Goal: Information Seeking & Learning: Learn about a topic

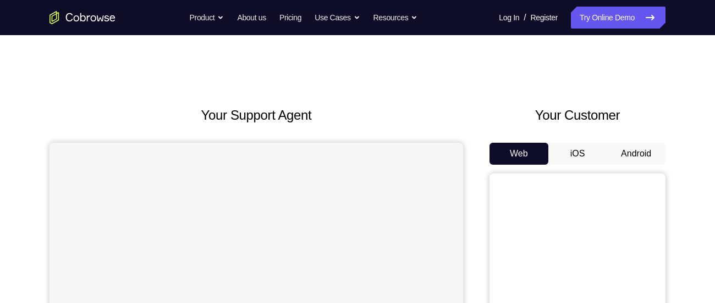
click at [624, 148] on button "Android" at bounding box center [635, 154] width 59 height 22
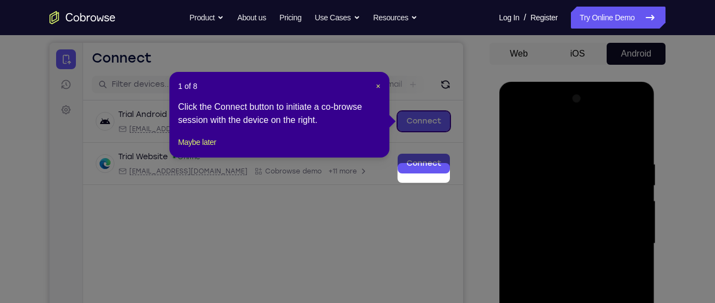
scroll to position [106, 0]
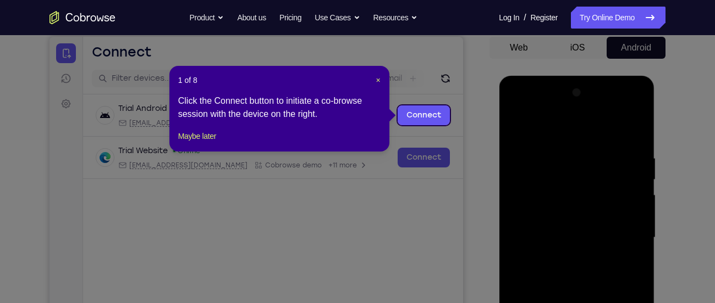
click at [199, 140] on div "1 of 8 × Click the Connect button to initiate a co-browse session with the devi…" at bounding box center [279, 109] width 220 height 86
click at [201, 143] on button "Maybe later" at bounding box center [197, 136] width 38 height 13
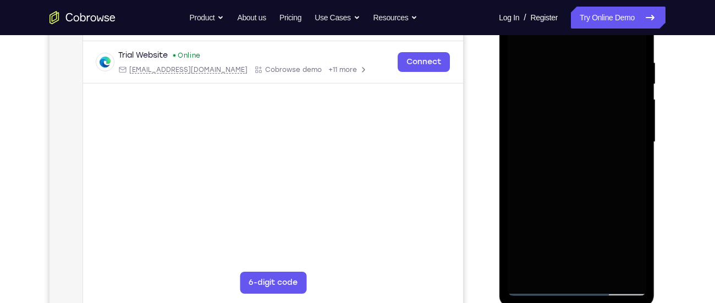
scroll to position [203, 0]
click at [581, 290] on div at bounding box center [576, 141] width 139 height 308
click at [579, 284] on div at bounding box center [576, 141] width 139 height 308
click at [627, 236] on div at bounding box center [576, 141] width 139 height 308
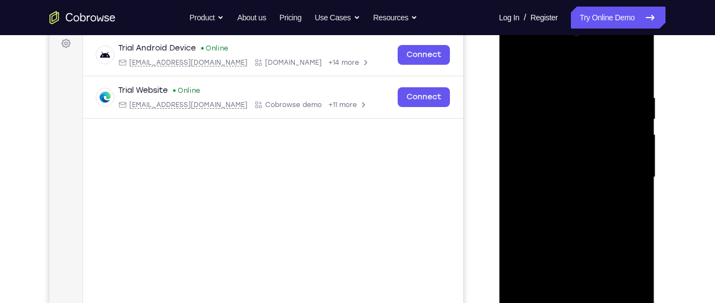
scroll to position [167, 0]
click at [526, 52] on div at bounding box center [576, 177] width 139 height 308
click at [620, 173] on div at bounding box center [576, 177] width 139 height 308
click at [566, 197] on div at bounding box center [576, 177] width 139 height 308
click at [555, 154] on div at bounding box center [576, 177] width 139 height 308
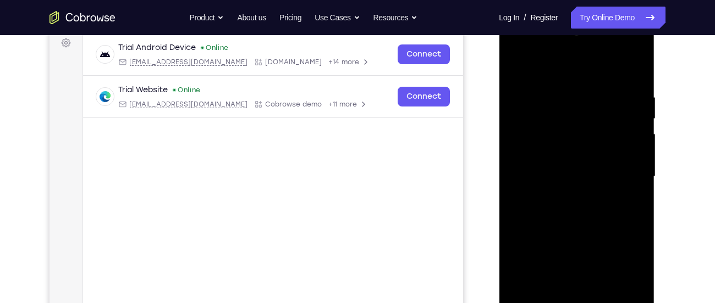
click at [567, 170] on div at bounding box center [576, 177] width 139 height 308
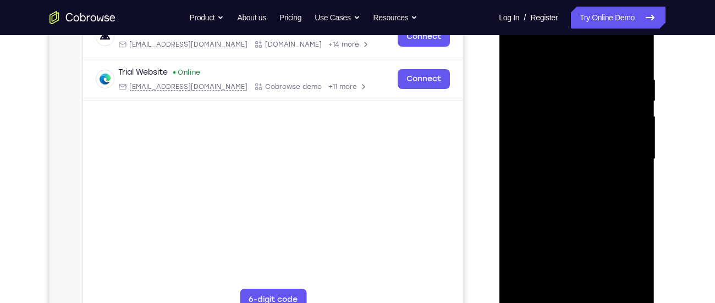
scroll to position [186, 0]
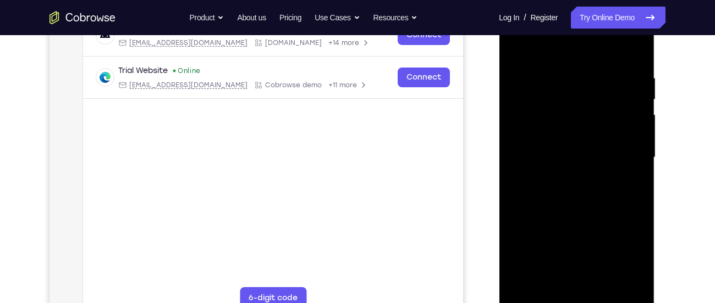
click at [567, 179] on div at bounding box center [576, 158] width 139 height 308
click at [574, 132] on div at bounding box center [576, 158] width 139 height 308
click at [640, 208] on div at bounding box center [576, 158] width 139 height 308
click at [588, 193] on div at bounding box center [576, 158] width 139 height 308
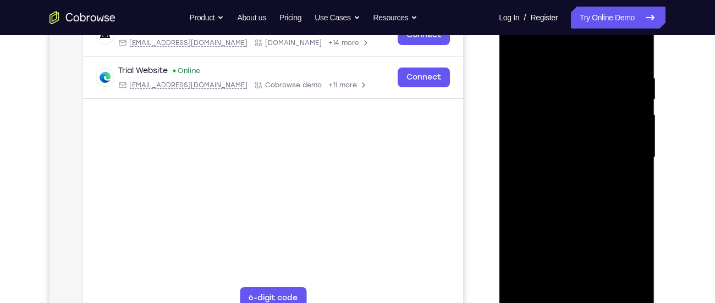
click at [638, 207] on div at bounding box center [576, 158] width 139 height 308
drag, startPoint x: 586, startPoint y: 175, endPoint x: 584, endPoint y: 262, distance: 86.9
click at [584, 262] on div at bounding box center [576, 158] width 139 height 308
click at [603, 286] on div at bounding box center [576, 158] width 139 height 308
click at [581, 213] on div at bounding box center [576, 158] width 139 height 308
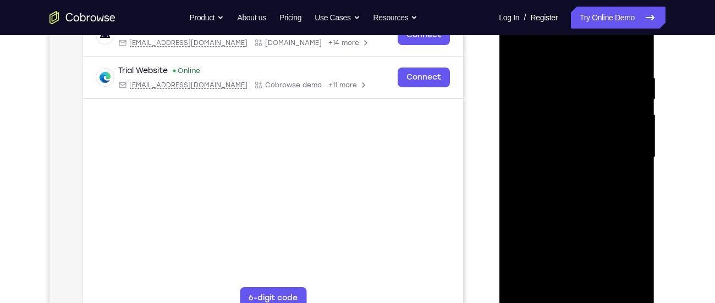
click at [603, 139] on div at bounding box center [576, 158] width 139 height 308
click at [565, 219] on div at bounding box center [576, 158] width 139 height 308
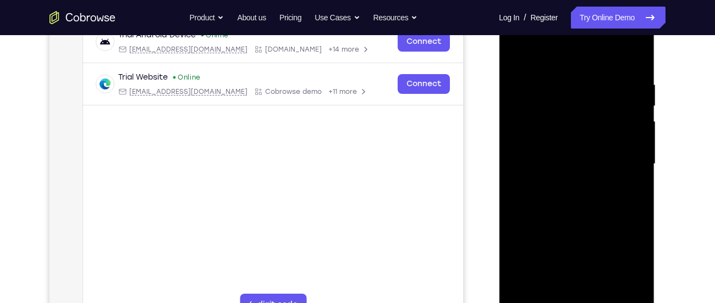
scroll to position [179, 0]
click at [515, 54] on div at bounding box center [576, 166] width 139 height 308
click at [587, 194] on div at bounding box center [576, 166] width 139 height 308
drag, startPoint x: 587, startPoint y: 194, endPoint x: 605, endPoint y: 137, distance: 59.6
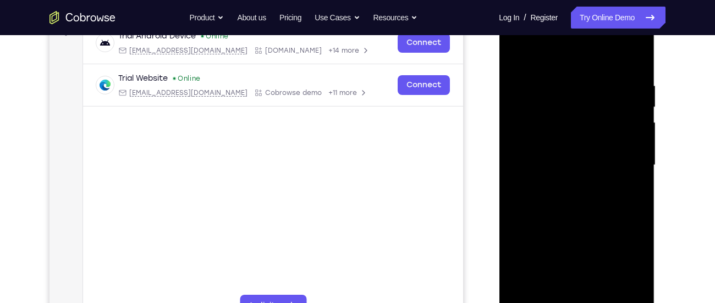
click at [605, 137] on div at bounding box center [576, 166] width 139 height 308
drag, startPoint x: 595, startPoint y: 148, endPoint x: 569, endPoint y: 247, distance: 103.0
click at [569, 247] on div at bounding box center [576, 166] width 139 height 308
click at [636, 53] on div at bounding box center [576, 166] width 139 height 308
click at [514, 53] on div at bounding box center [576, 166] width 139 height 308
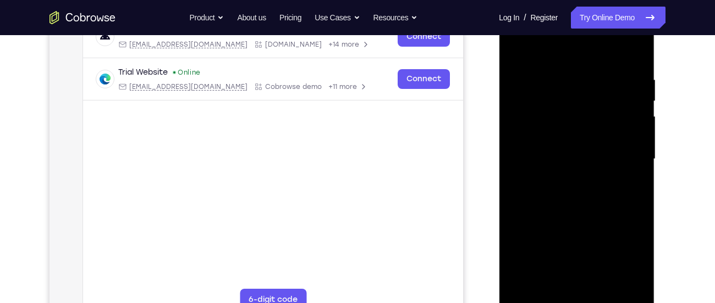
scroll to position [184, 0]
click at [554, 72] on div at bounding box center [576, 160] width 139 height 308
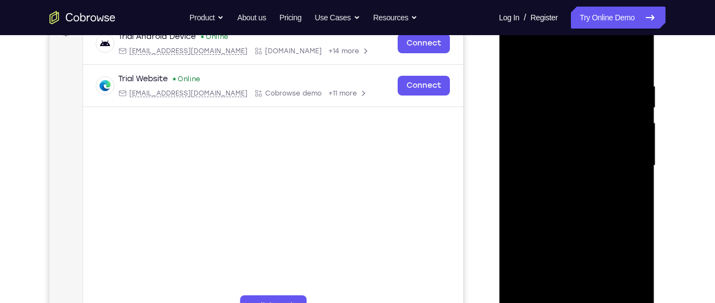
scroll to position [177, 0]
click at [620, 293] on div at bounding box center [576, 167] width 139 height 308
click at [634, 62] on div at bounding box center [576, 167] width 139 height 308
click at [630, 60] on div at bounding box center [576, 167] width 139 height 308
click at [634, 59] on div at bounding box center [576, 167] width 139 height 308
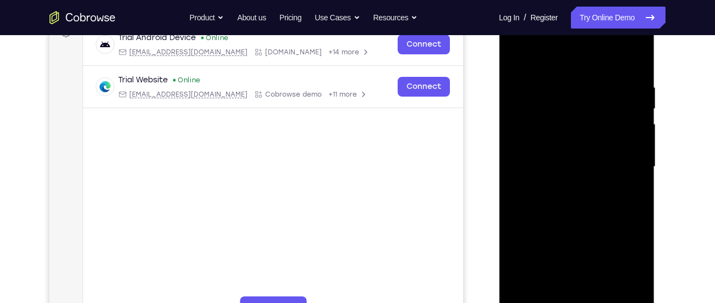
drag, startPoint x: 583, startPoint y: 216, endPoint x: 581, endPoint y: 106, distance: 110.5
click at [581, 106] on div at bounding box center [576, 167] width 139 height 308
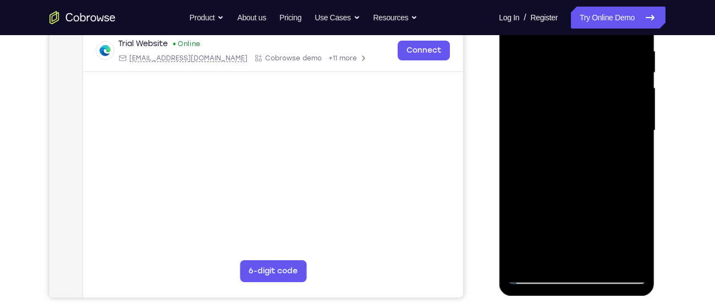
scroll to position [214, 0]
click at [605, 256] on div at bounding box center [576, 130] width 139 height 308
click at [603, 259] on div at bounding box center [576, 130] width 139 height 308
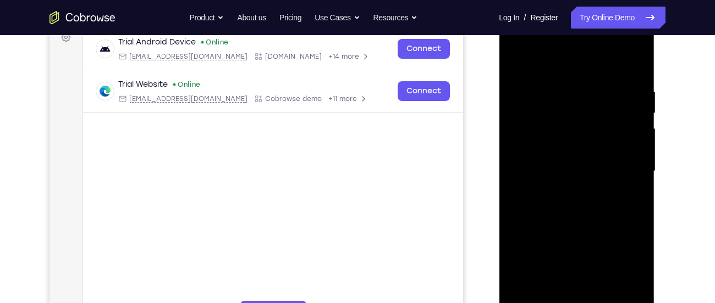
scroll to position [170, 0]
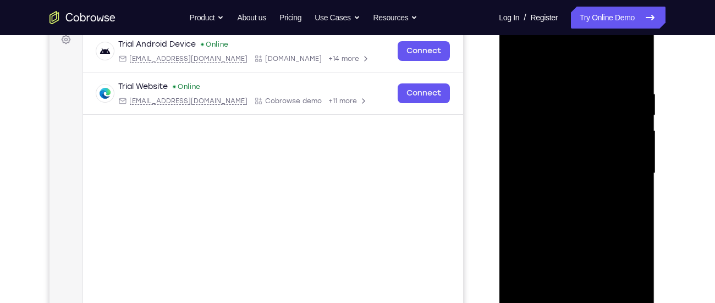
click at [517, 64] on div at bounding box center [576, 174] width 139 height 308
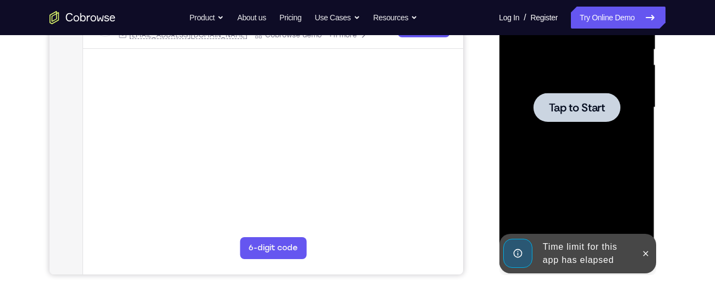
scroll to position [233, 0]
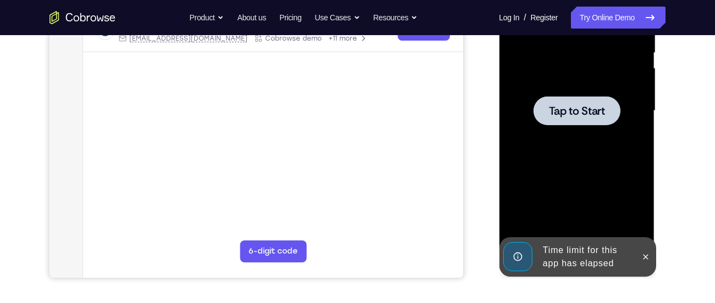
click at [579, 120] on div at bounding box center [576, 110] width 87 height 29
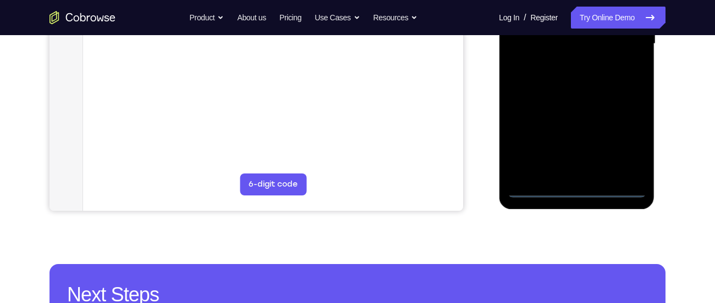
scroll to position [301, 0]
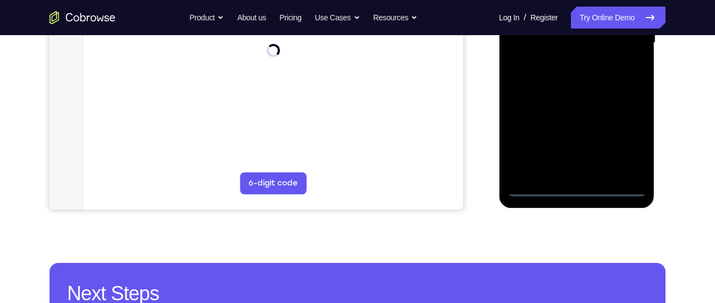
click at [570, 190] on div at bounding box center [576, 43] width 139 height 308
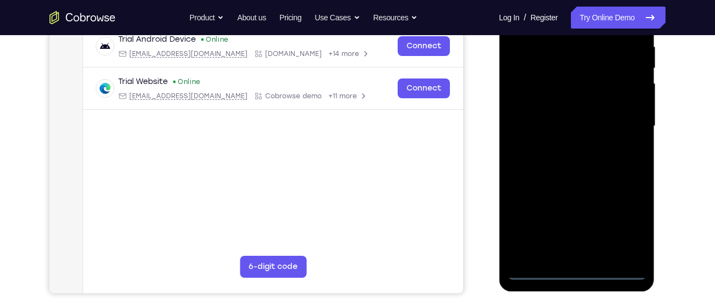
scroll to position [217, 0]
click at [623, 225] on div at bounding box center [576, 127] width 139 height 308
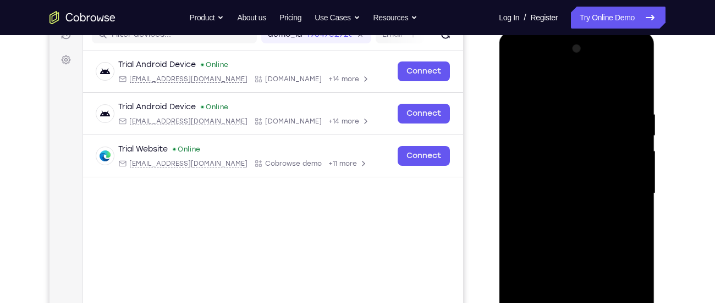
scroll to position [150, 0]
click at [517, 66] on div at bounding box center [576, 195] width 139 height 308
click at [621, 184] on div at bounding box center [576, 195] width 139 height 308
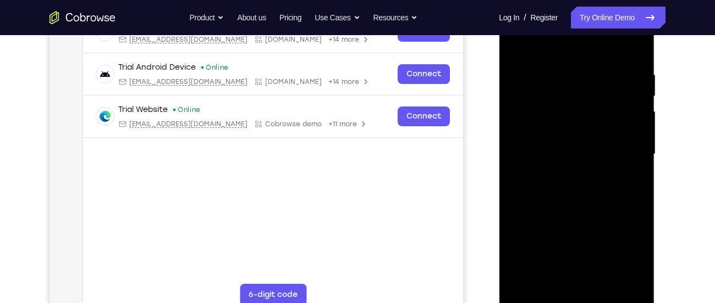
scroll to position [190, 0]
click at [564, 172] on div at bounding box center [576, 154] width 139 height 308
click at [561, 130] on div at bounding box center [576, 154] width 139 height 308
click at [557, 145] on div at bounding box center [576, 154] width 139 height 308
click at [534, 134] on div at bounding box center [576, 154] width 139 height 308
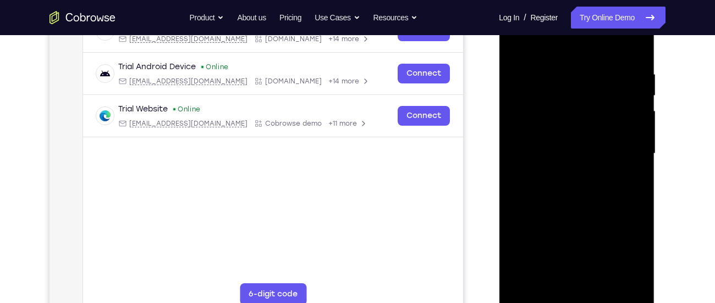
click at [564, 178] on div at bounding box center [576, 154] width 139 height 308
click at [565, 200] on div at bounding box center [576, 154] width 139 height 308
click at [565, 227] on div at bounding box center [576, 154] width 139 height 308
click at [565, 249] on div at bounding box center [576, 154] width 139 height 308
click at [611, 276] on div at bounding box center [576, 154] width 139 height 308
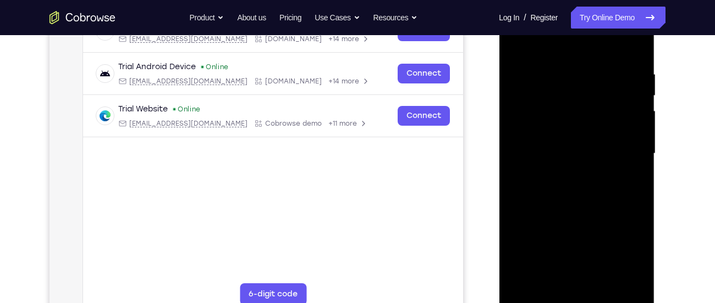
drag, startPoint x: 605, startPoint y: 244, endPoint x: 578, endPoint y: 245, distance: 26.9
click at [578, 245] on div at bounding box center [576, 154] width 139 height 308
click at [583, 244] on div at bounding box center [576, 154] width 139 height 308
click at [616, 250] on div at bounding box center [576, 154] width 139 height 308
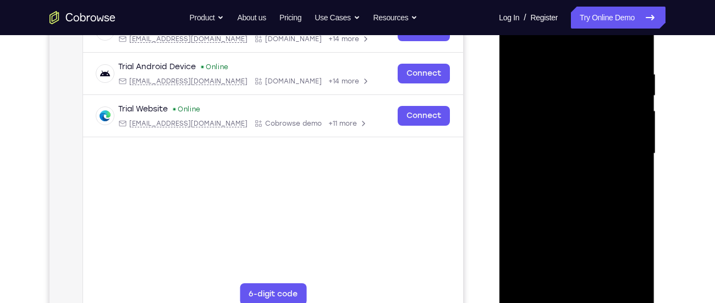
click at [585, 220] on div at bounding box center [576, 154] width 139 height 308
click at [584, 200] on div at bounding box center [576, 154] width 139 height 308
click at [560, 202] on div at bounding box center [576, 154] width 139 height 308
click at [588, 175] on div at bounding box center [576, 154] width 139 height 308
click at [609, 272] on div at bounding box center [576, 154] width 139 height 308
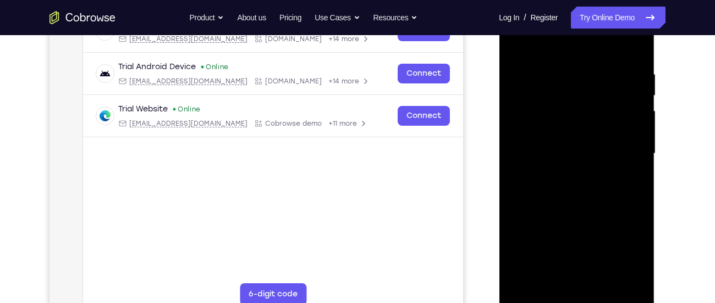
click at [536, 212] on div at bounding box center [576, 154] width 139 height 308
click at [557, 218] on div at bounding box center [576, 154] width 139 height 308
click at [594, 197] on div at bounding box center [576, 154] width 139 height 308
click at [563, 198] on div at bounding box center [576, 154] width 139 height 308
click at [558, 180] on div at bounding box center [576, 154] width 139 height 308
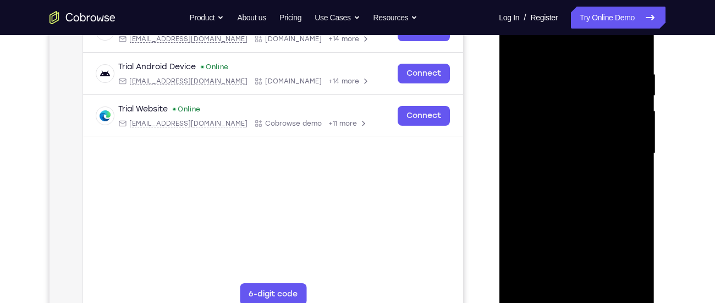
click at [542, 176] on div at bounding box center [576, 154] width 139 height 308
click at [542, 228] on div at bounding box center [576, 154] width 139 height 308
click at [611, 271] on div at bounding box center [576, 154] width 139 height 308
click at [593, 252] on div at bounding box center [576, 154] width 139 height 308
click at [564, 248] on div at bounding box center [576, 154] width 139 height 308
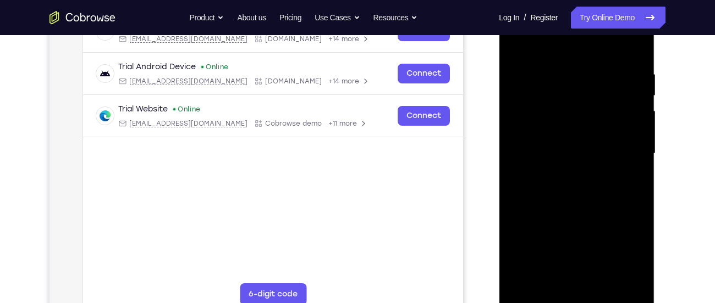
click at [557, 208] on div at bounding box center [576, 154] width 139 height 308
click at [579, 206] on div at bounding box center [576, 154] width 139 height 308
click at [587, 229] on div at bounding box center [576, 154] width 139 height 308
click at [558, 227] on div at bounding box center [576, 154] width 139 height 308
click at [604, 270] on div at bounding box center [576, 154] width 139 height 308
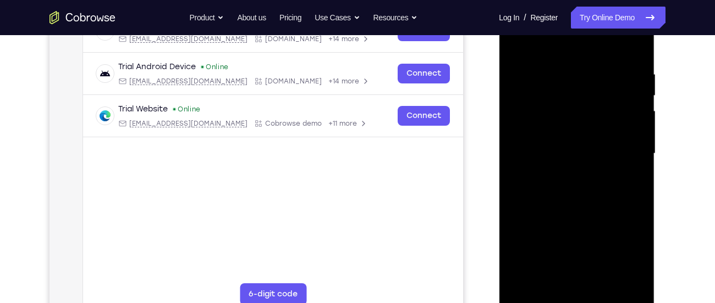
click at [545, 213] on div at bounding box center [576, 154] width 139 height 308
click at [533, 187] on div at bounding box center [576, 154] width 139 height 308
click at [603, 183] on div at bounding box center [576, 154] width 139 height 308
click at [601, 185] on div at bounding box center [576, 154] width 139 height 308
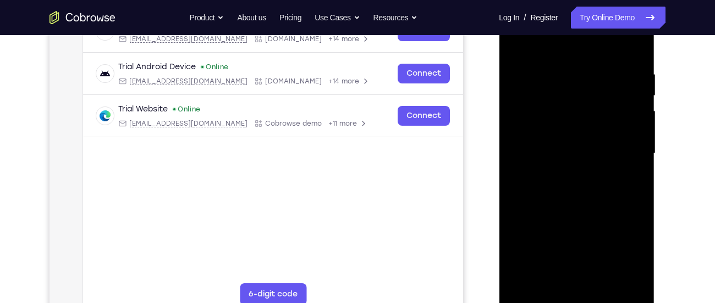
click at [608, 273] on div at bounding box center [576, 154] width 139 height 308
click at [577, 248] on div at bounding box center [576, 154] width 139 height 308
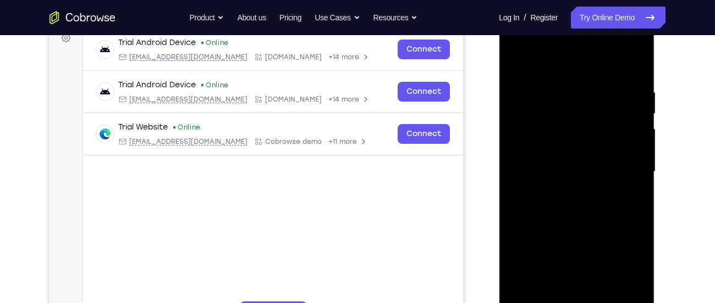
scroll to position [172, 0]
click at [514, 61] on div at bounding box center [576, 173] width 139 height 308
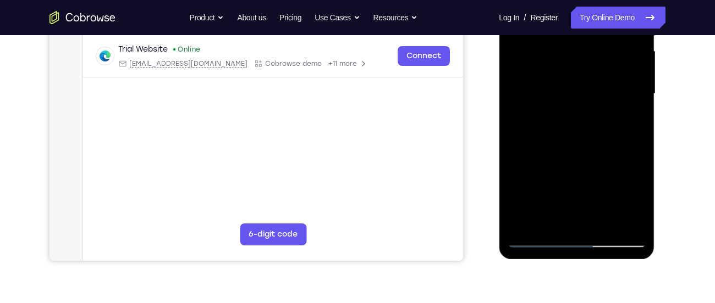
scroll to position [251, 0]
click at [537, 237] on div at bounding box center [576, 94] width 139 height 308
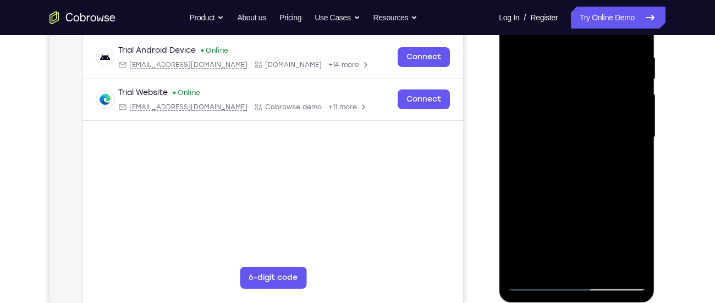
scroll to position [207, 0]
